Goal: Book appointment/travel/reservation

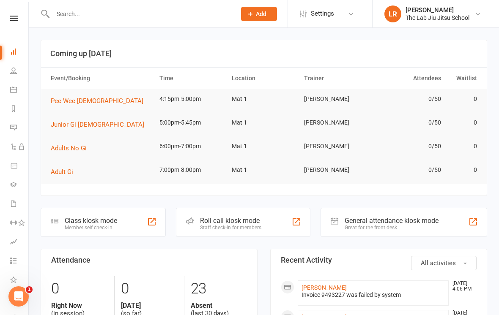
click at [17, 68] on link "People" at bounding box center [19, 71] width 19 height 19
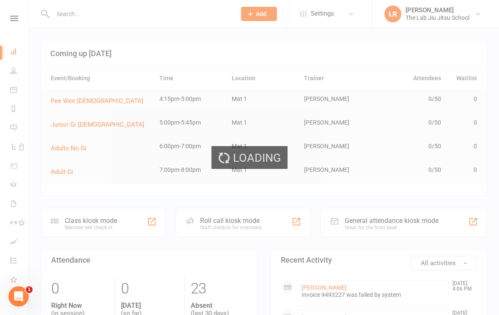
click at [19, 90] on div "Loading" at bounding box center [249, 157] width 499 height 315
select select "100"
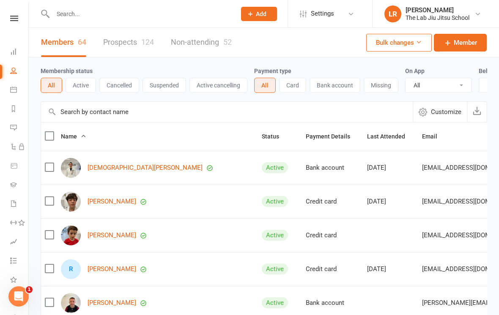
click at [17, 90] on link "Calendar" at bounding box center [19, 90] width 19 height 19
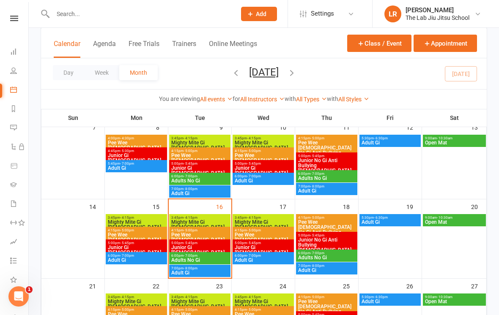
scroll to position [137, 0]
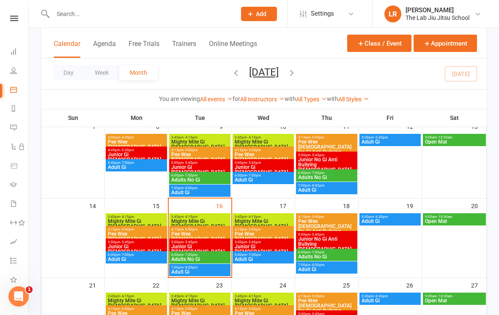
click at [206, 217] on span "3:45pm - 4:15pm" at bounding box center [200, 217] width 58 height 4
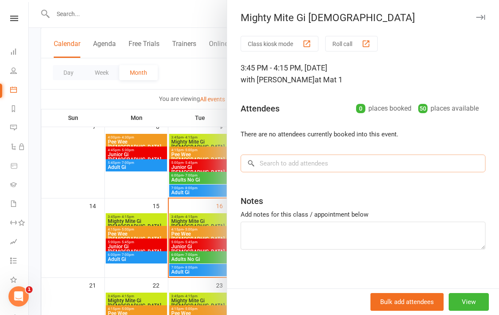
click at [330, 158] on input "search" at bounding box center [363, 164] width 245 height 18
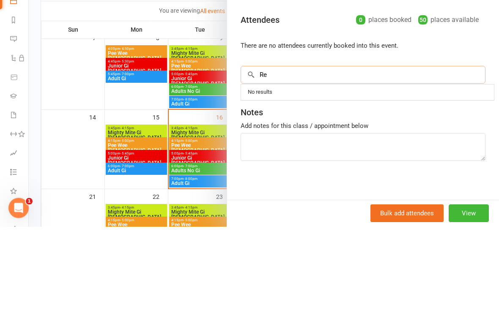
type input "R"
type input "K"
click at [142, 95] on div at bounding box center [264, 157] width 470 height 315
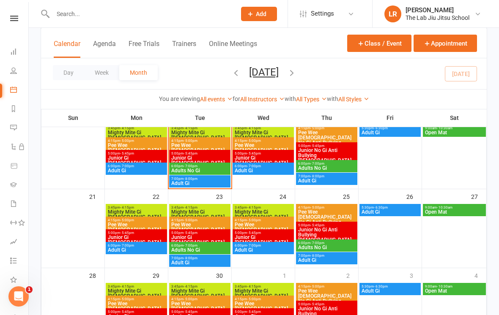
click at [217, 212] on span "Mighty Mite Gi [DEMOGRAPHIC_DATA]" at bounding box center [200, 215] width 58 height 10
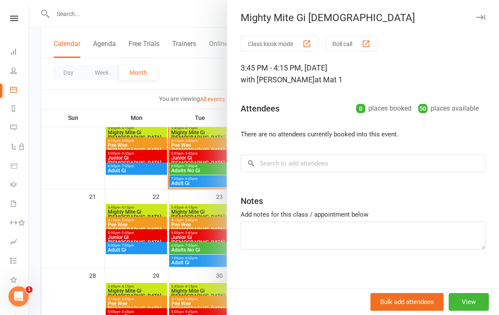
click at [161, 204] on div at bounding box center [264, 157] width 470 height 315
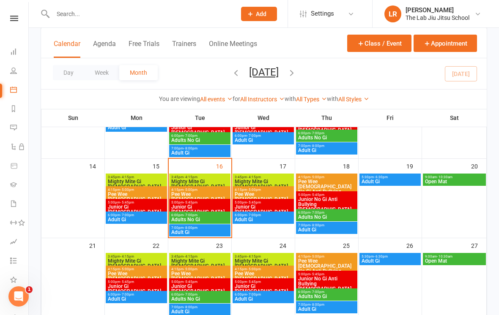
scroll to position [176, 0]
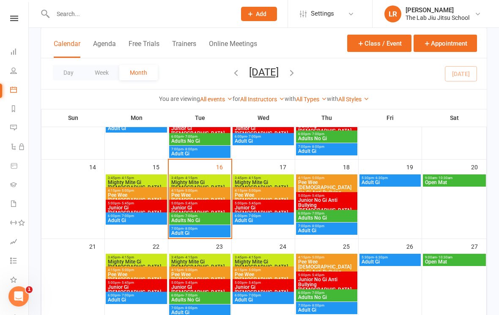
click at [214, 180] on span "Mighty Mite Gi [DEMOGRAPHIC_DATA]" at bounding box center [200, 185] width 58 height 10
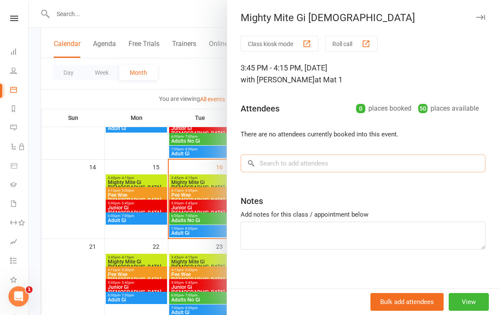
click at [310, 157] on input "search" at bounding box center [363, 164] width 245 height 18
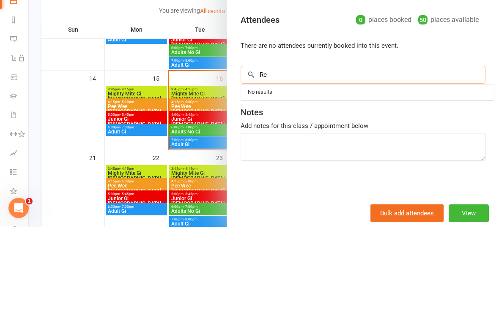
type input "R"
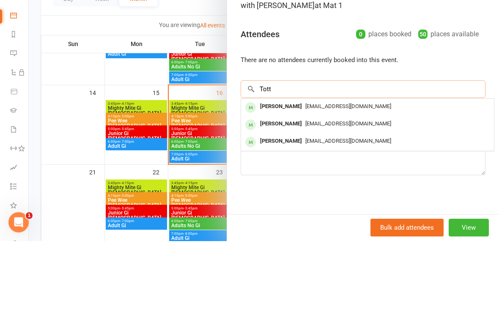
type input "Tott"
click at [352, 195] on span "[EMAIL_ADDRESS][DOMAIN_NAME]" at bounding box center [348, 198] width 86 height 6
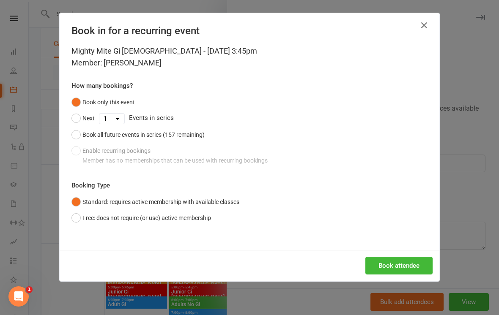
click at [400, 259] on button "Book attendee" at bounding box center [398, 266] width 67 height 18
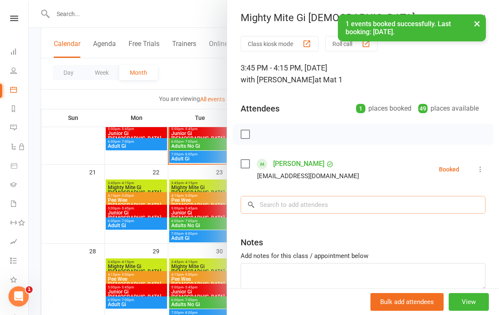
click at [329, 204] on input "search" at bounding box center [363, 205] width 245 height 18
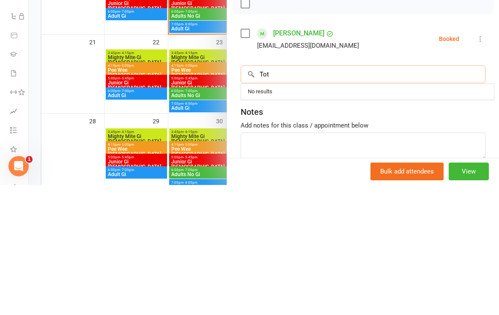
scroll to position [4, 0]
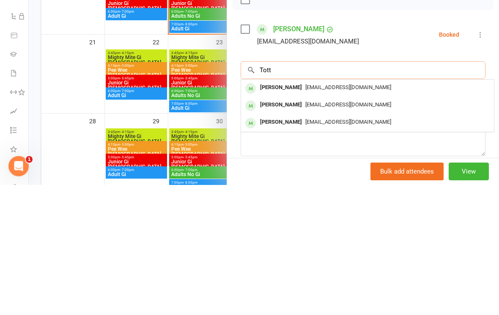
type input "Tott"
click at [321, 249] on span "[EMAIL_ADDRESS][DOMAIN_NAME]" at bounding box center [348, 252] width 86 height 6
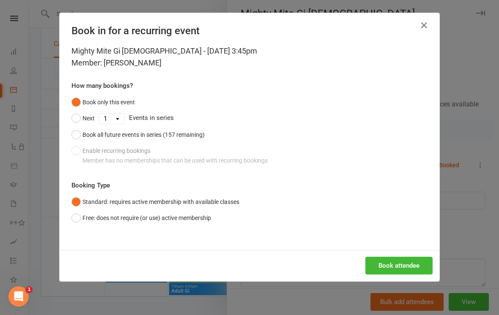
click at [408, 265] on button "Book attendee" at bounding box center [398, 266] width 67 height 18
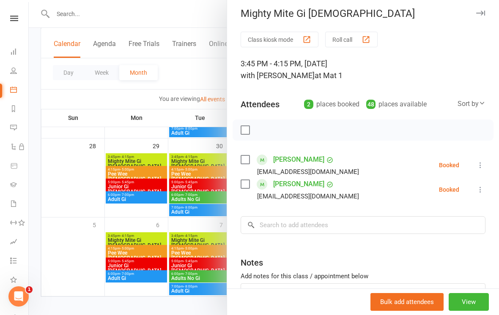
click at [474, 311] on button "View" at bounding box center [469, 302] width 40 height 18
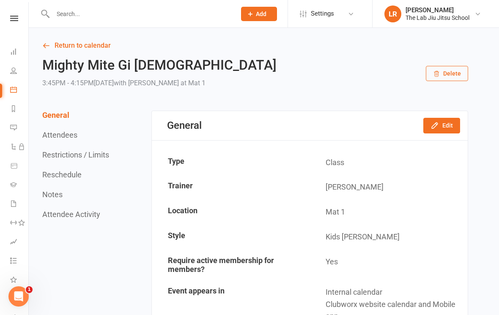
click at [13, 91] on icon at bounding box center [13, 89] width 7 height 7
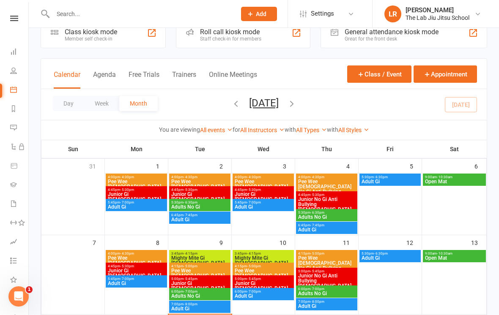
scroll to position [27, 0]
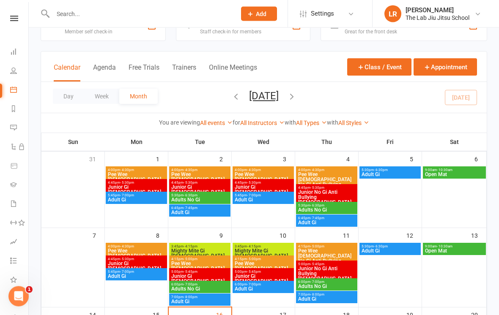
click at [19, 55] on link "Dashboard" at bounding box center [19, 52] width 19 height 19
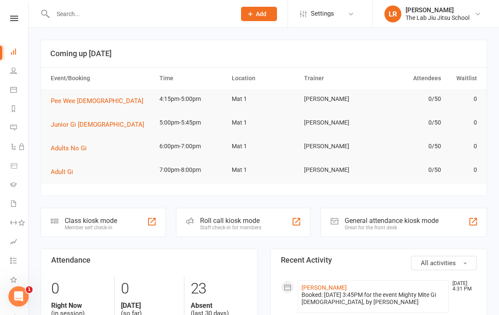
click at [172, 100] on td "4:15pm-5:00pm" at bounding box center [192, 99] width 72 height 20
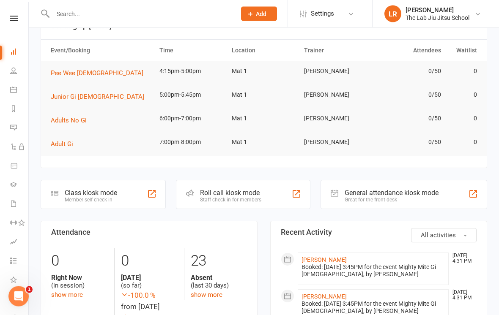
scroll to position [32, 0]
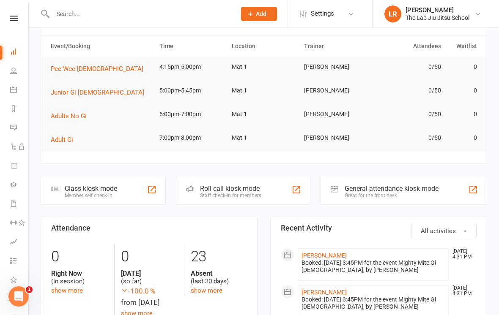
click at [98, 65] on button "Pee Wee [DEMOGRAPHIC_DATA]" at bounding box center [100, 69] width 99 height 10
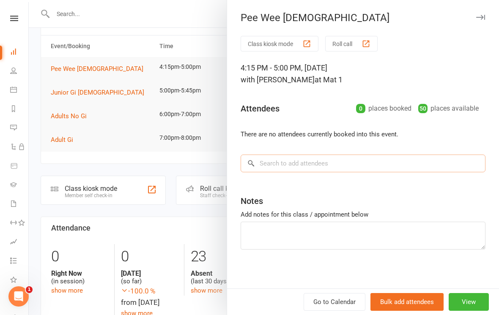
click at [313, 163] on input "search" at bounding box center [363, 164] width 245 height 18
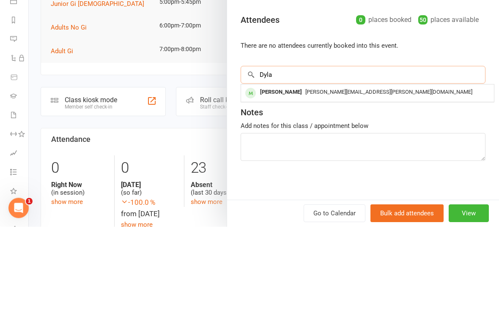
type input "Dyla"
click at [312, 175] on div "[PERSON_NAME][EMAIL_ADDRESS][PERSON_NAME][DOMAIN_NAME]" at bounding box center [367, 181] width 246 height 12
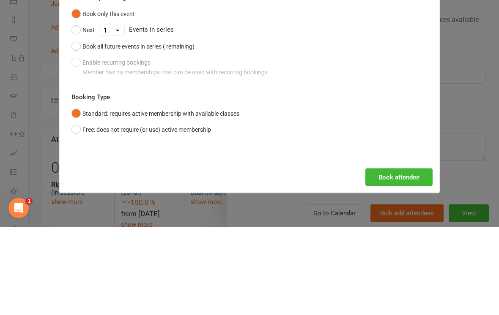
scroll to position [121, 0]
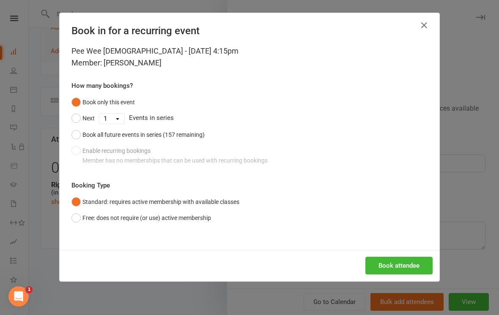
click at [410, 271] on button "Book attendee" at bounding box center [398, 266] width 67 height 18
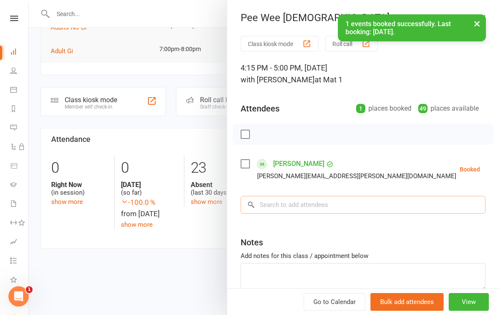
click at [304, 199] on input "search" at bounding box center [363, 205] width 245 height 18
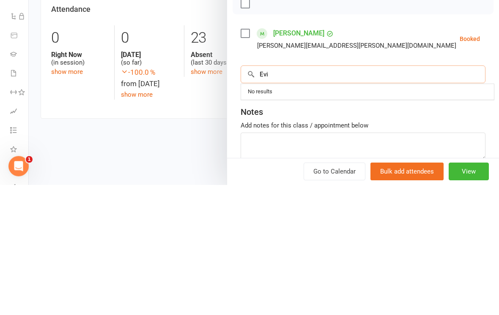
scroll to position [121, 0]
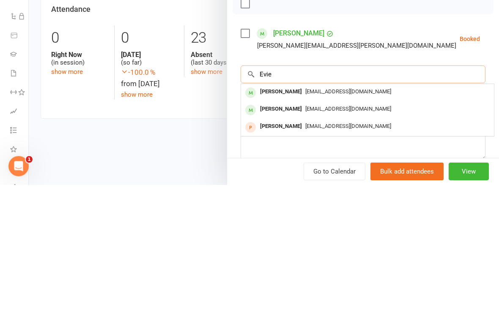
type input "Evie"
click at [322, 217] on div "[EMAIL_ADDRESS][DOMAIN_NAME]" at bounding box center [367, 223] width 246 height 12
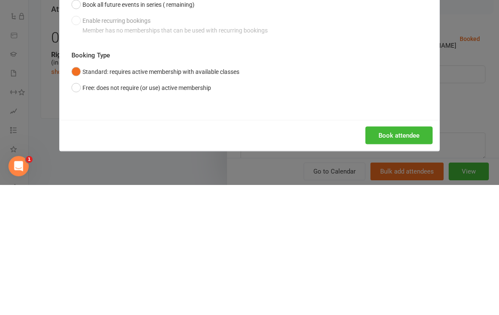
scroll to position [251, 0]
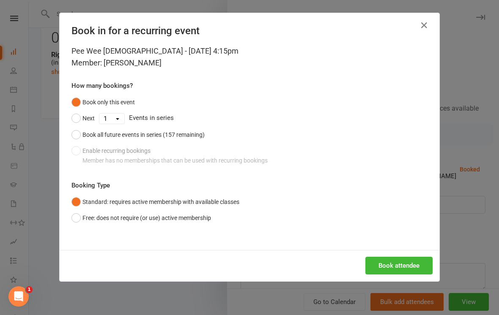
click at [411, 260] on button "Book attendee" at bounding box center [398, 266] width 67 height 18
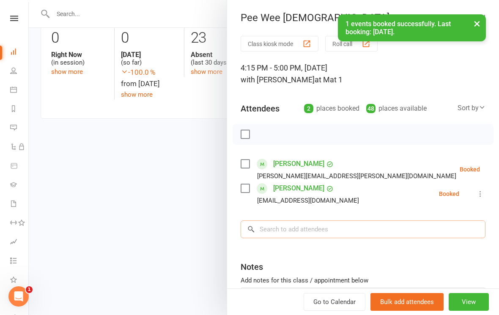
click at [323, 228] on input "search" at bounding box center [363, 230] width 245 height 18
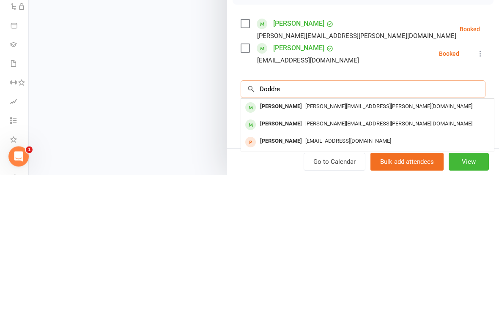
type input "Doddre"
click at [322, 261] on span "[PERSON_NAME][EMAIL_ADDRESS][PERSON_NAME][DOMAIN_NAME]" at bounding box center [388, 264] width 167 height 6
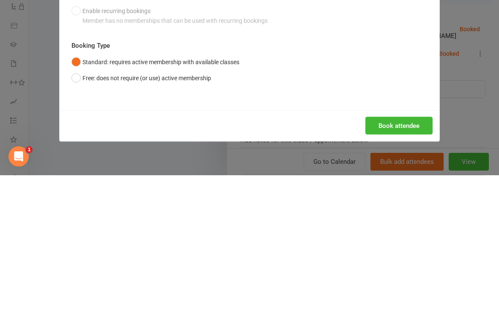
scroll to position [392, 0]
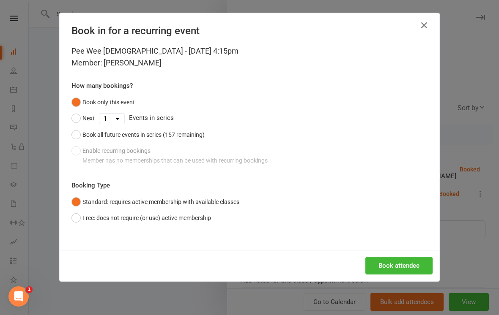
click at [405, 268] on button "Book attendee" at bounding box center [398, 266] width 67 height 18
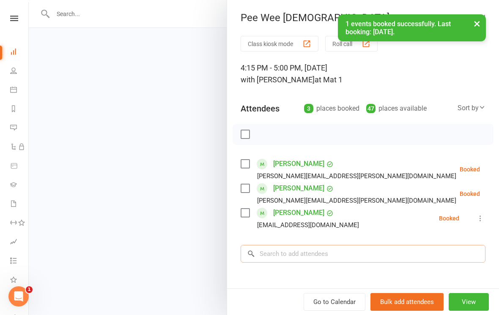
click at [332, 256] on input "search" at bounding box center [363, 254] width 245 height 18
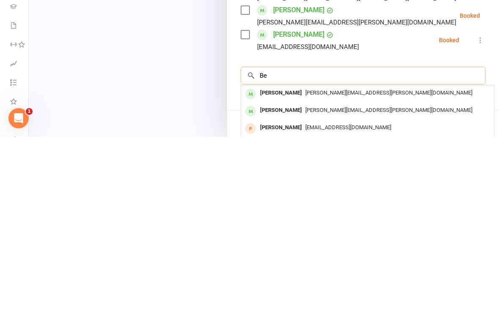
scroll to position [392, 0]
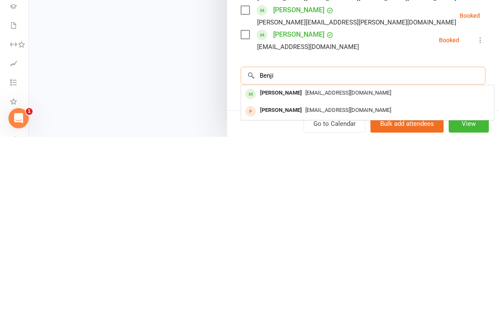
type input "Benji"
click at [391, 266] on div "[EMAIL_ADDRESS][DOMAIN_NAME]" at bounding box center [367, 272] width 246 height 12
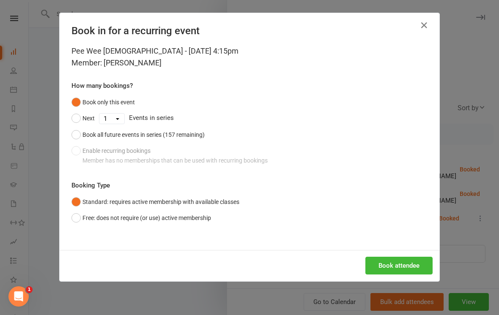
click at [403, 258] on button "Book attendee" at bounding box center [398, 266] width 67 height 18
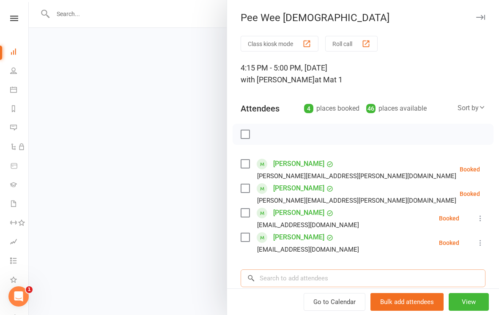
click at [351, 280] on input "search" at bounding box center [363, 279] width 245 height 18
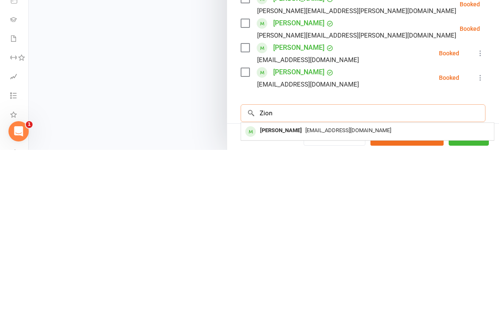
type input "Zion"
click at [305, 293] on span "[EMAIL_ADDRESS][DOMAIN_NAME]" at bounding box center [348, 296] width 86 height 6
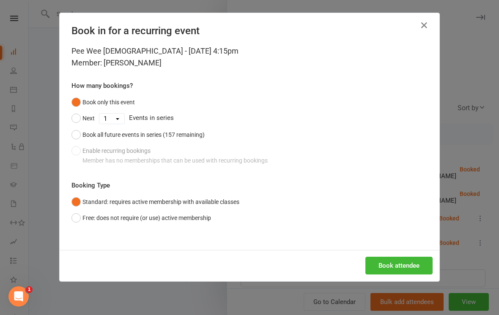
click at [408, 266] on button "Book attendee" at bounding box center [398, 266] width 67 height 18
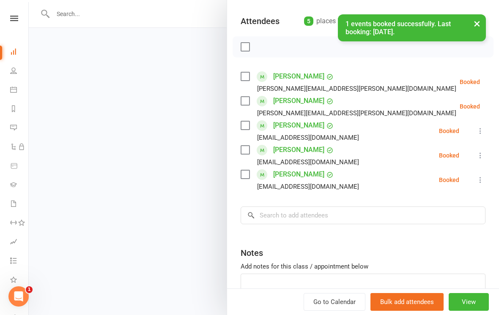
scroll to position [88, 0]
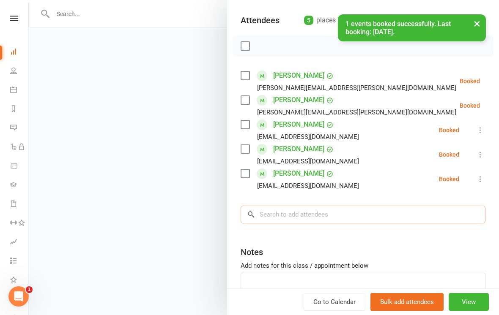
click at [323, 214] on input "search" at bounding box center [363, 215] width 245 height 18
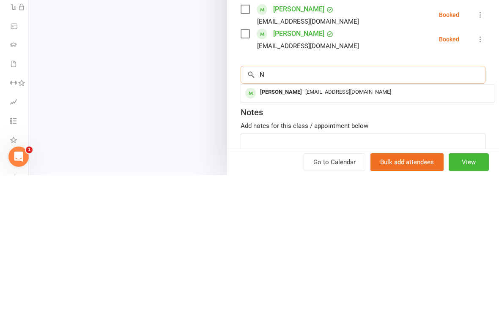
scroll to position [729, 0]
type input "[PERSON_NAME]"
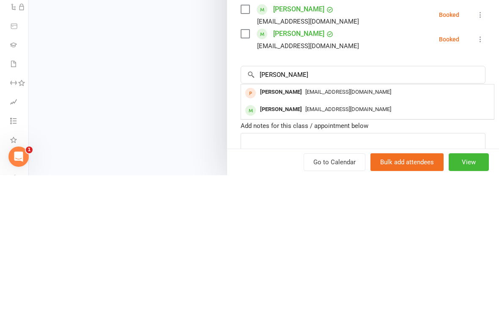
click at [388, 244] on div "[EMAIL_ADDRESS][DOMAIN_NAME]" at bounding box center [367, 250] width 246 height 12
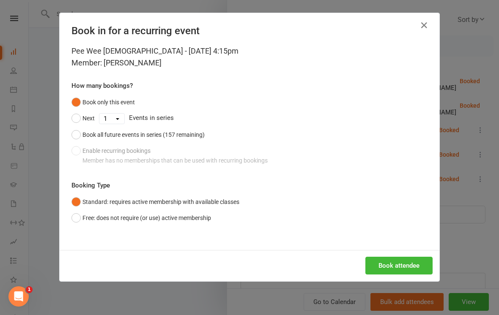
click at [402, 266] on button "Book attendee" at bounding box center [398, 266] width 67 height 18
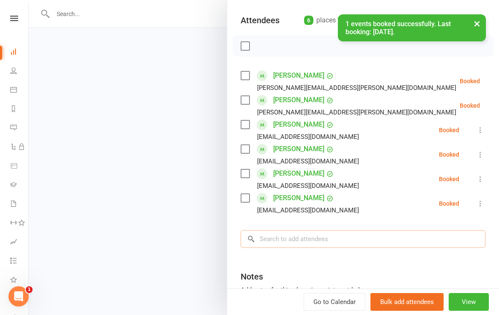
click at [342, 241] on input "search" at bounding box center [363, 239] width 245 height 18
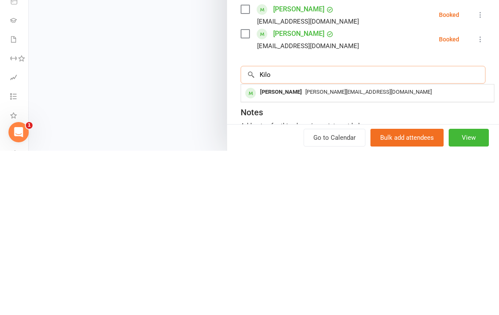
type input "Kilo"
click at [318, 253] on span "[PERSON_NAME][EMAIL_ADDRESS][DOMAIN_NAME]" at bounding box center [368, 256] width 126 height 6
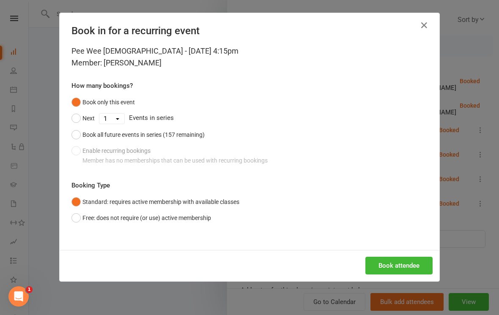
click at [408, 268] on button "Book attendee" at bounding box center [398, 266] width 67 height 18
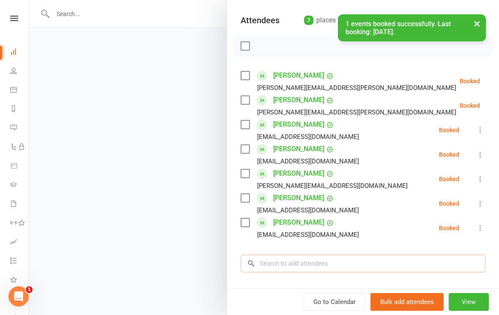
click at [315, 264] on input "search" at bounding box center [363, 264] width 245 height 18
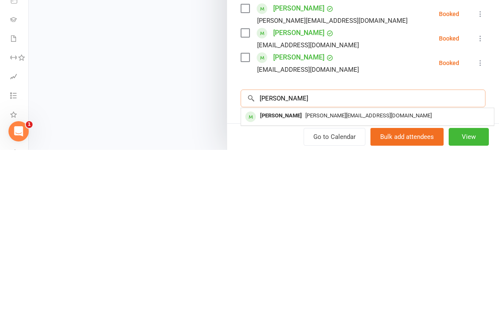
scroll to position [742, 0]
type input "[PERSON_NAME]"
click at [288, 275] on div "[PERSON_NAME]" at bounding box center [281, 281] width 49 height 12
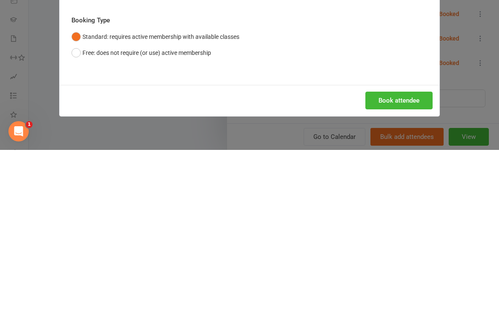
scroll to position [729, 0]
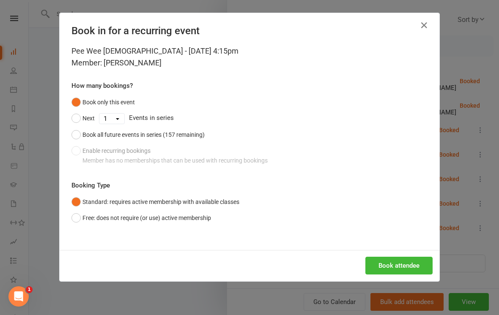
click at [404, 265] on button "Book attendee" at bounding box center [398, 266] width 67 height 18
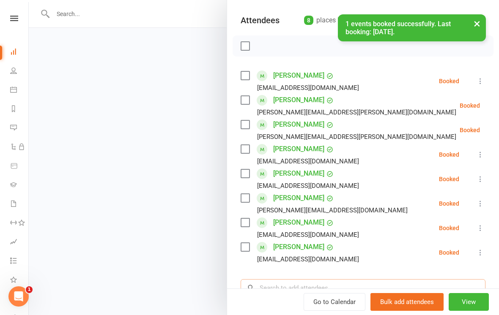
click at [311, 289] on input "search" at bounding box center [363, 289] width 245 height 18
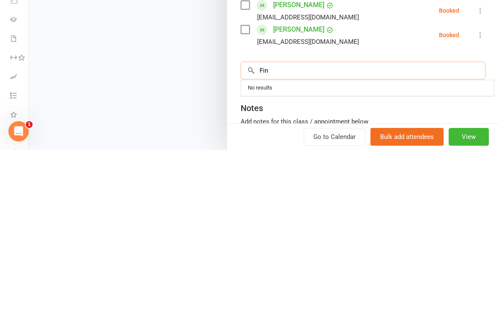
scroll to position [146, 0]
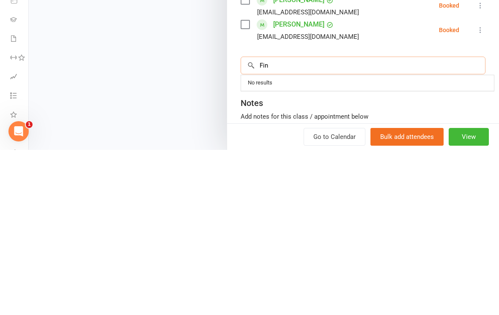
type input "[PERSON_NAME]"
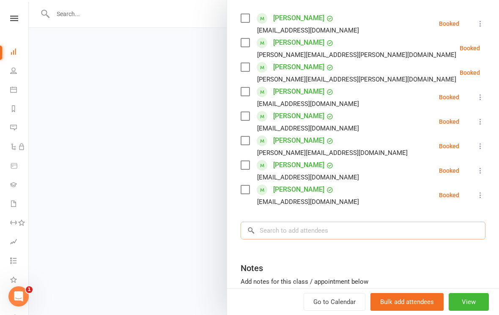
click at [315, 235] on input "search" at bounding box center [363, 231] width 245 height 18
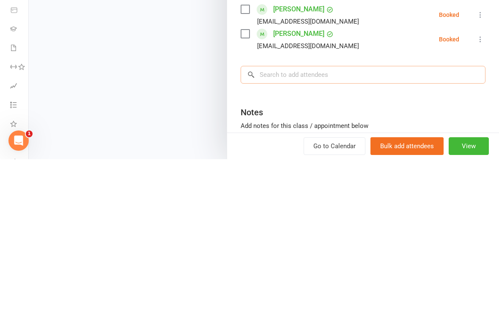
scroll to position [146, 0]
type input "[PERSON_NAME]"
click at [327, 244] on span "[EMAIL_ADDRESS][DOMAIN_NAME]" at bounding box center [348, 247] width 86 height 6
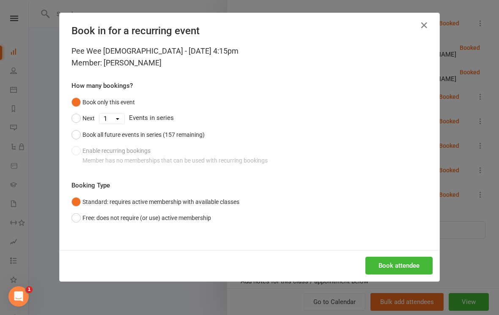
click at [387, 265] on button "Book attendee" at bounding box center [398, 266] width 67 height 18
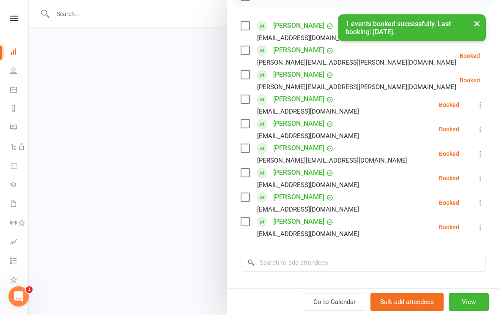
scroll to position [153, 0]
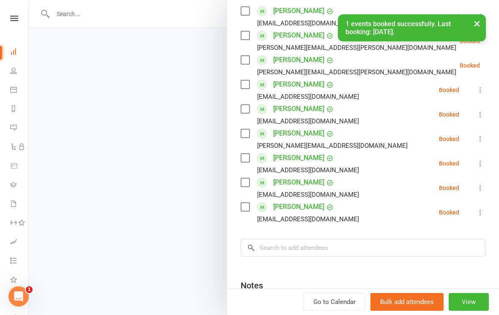
click at [474, 311] on button "View" at bounding box center [469, 302] width 40 height 18
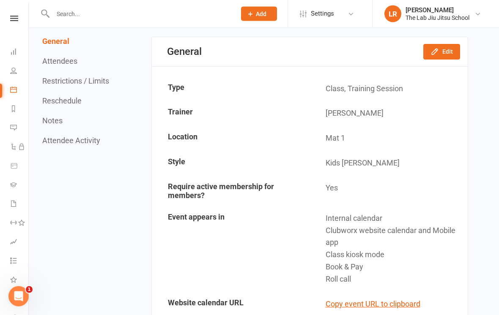
scroll to position [78, 0]
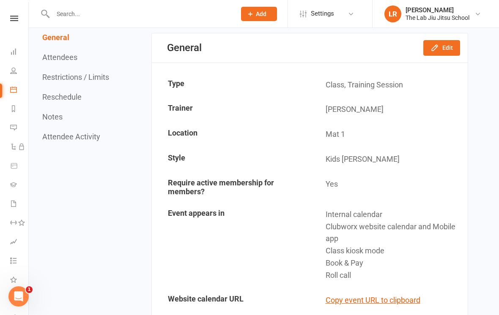
click at [13, 47] on link "Dashboard" at bounding box center [19, 52] width 19 height 19
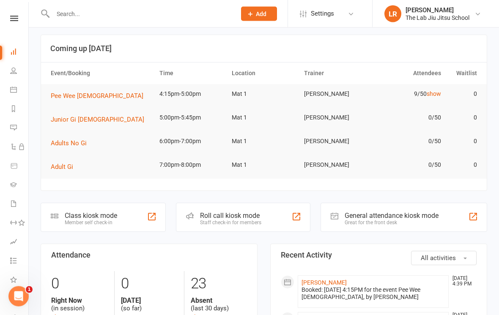
scroll to position [8, 0]
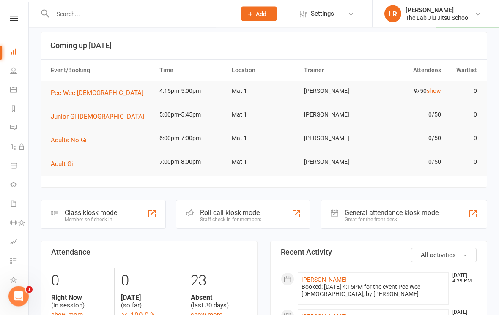
click at [76, 217] on div "Member self check-in" at bounding box center [91, 220] width 52 height 6
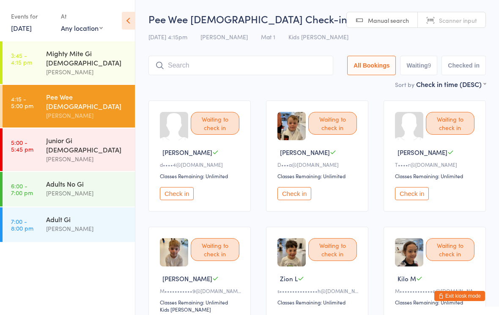
click at [178, 200] on button "Check in" at bounding box center [177, 193] width 34 height 13
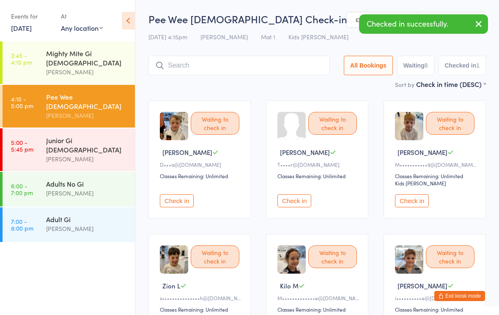
click at [175, 195] on div "Check in" at bounding box center [201, 197] width 82 height 20
click at [179, 206] on button "Check in" at bounding box center [177, 201] width 34 height 13
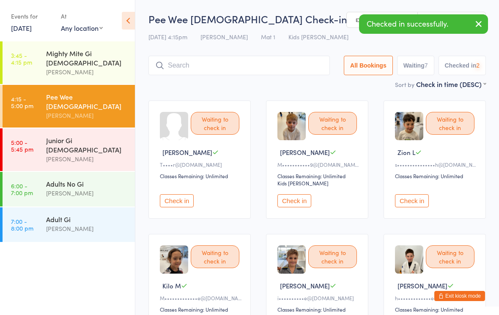
click at [186, 204] on button "Check in" at bounding box center [177, 201] width 34 height 13
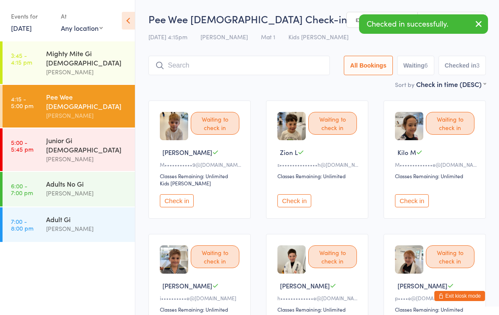
click at [181, 203] on button "Check in" at bounding box center [177, 201] width 34 height 13
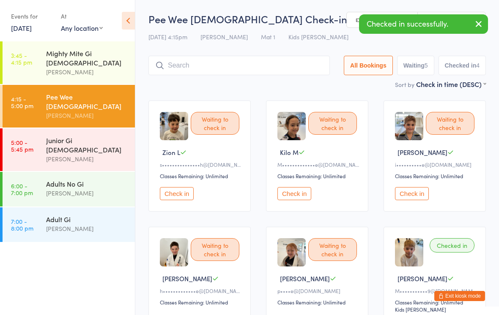
click at [184, 200] on button "Check in" at bounding box center [177, 193] width 34 height 13
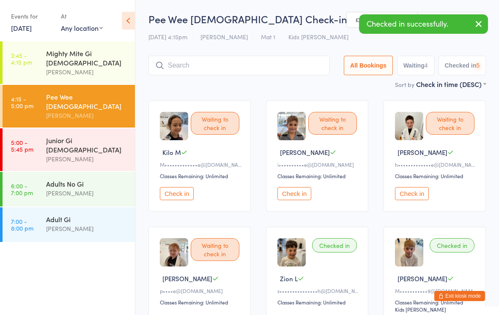
click at [183, 200] on button "Check in" at bounding box center [177, 193] width 34 height 13
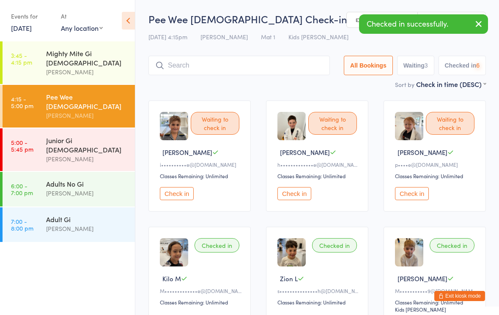
click at [181, 195] on button "Check in" at bounding box center [177, 193] width 34 height 13
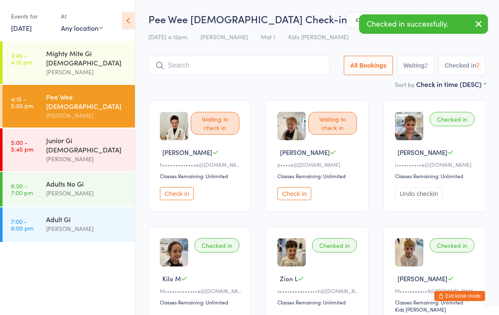
click at [186, 197] on button "Check in" at bounding box center [177, 193] width 34 height 13
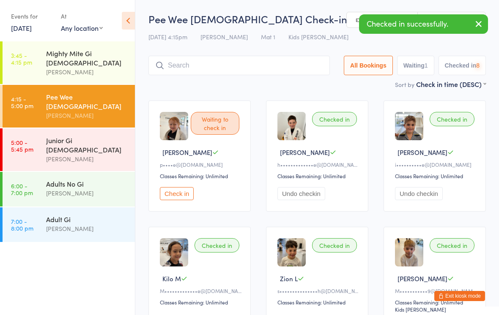
click at [181, 196] on button "Check in" at bounding box center [177, 193] width 34 height 13
